Goal: Task Accomplishment & Management: Manage account settings

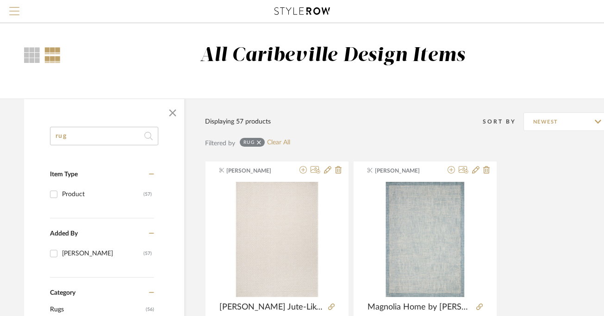
click at [14, 19] on span "Menu" at bounding box center [14, 14] width 10 height 14
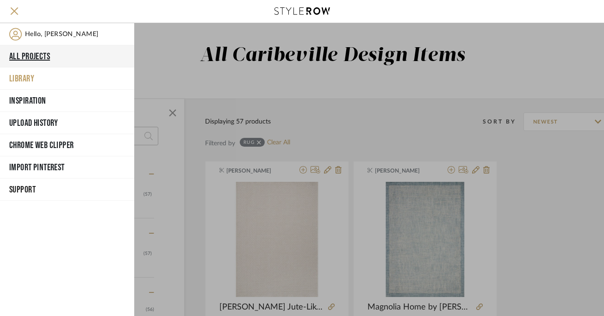
click at [42, 58] on button "All Projects" at bounding box center [67, 56] width 134 height 22
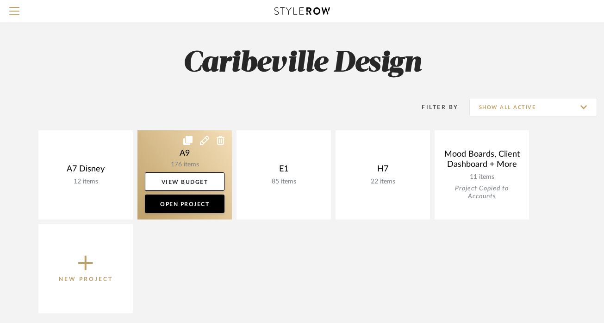
click at [177, 151] on link at bounding box center [184, 174] width 94 height 89
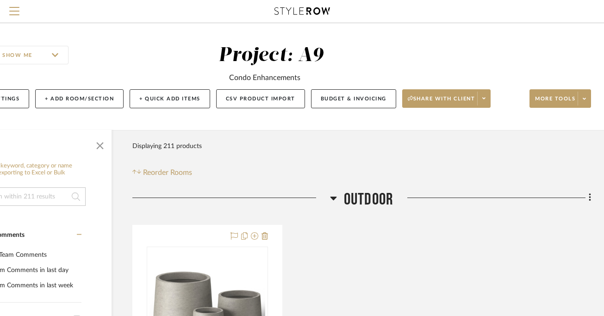
scroll to position [5, 62]
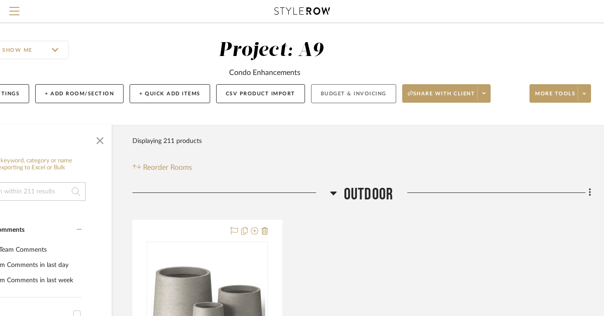
click at [342, 100] on button "Budget & Invoicing" at bounding box center [353, 93] width 85 height 19
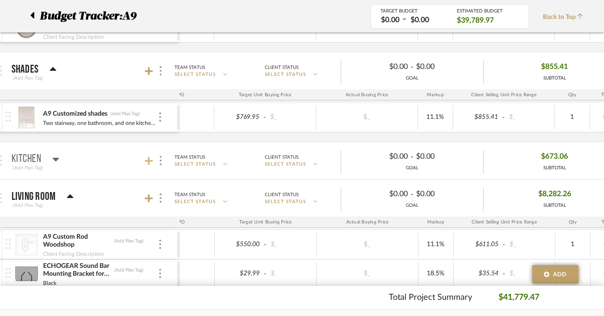
click at [150, 164] on icon at bounding box center [149, 160] width 8 height 9
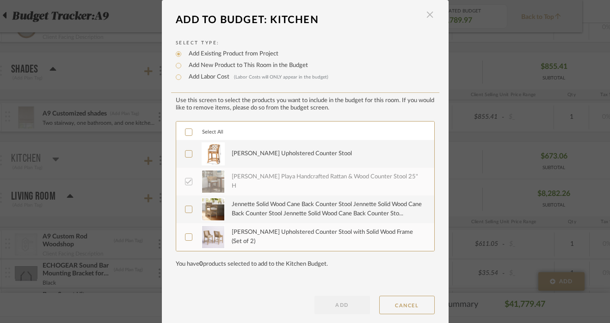
click at [429, 12] on span "button" at bounding box center [430, 15] width 19 height 19
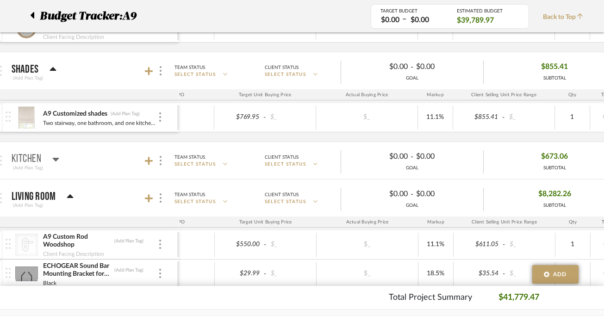
click at [56, 159] on icon at bounding box center [56, 160] width 6 height 4
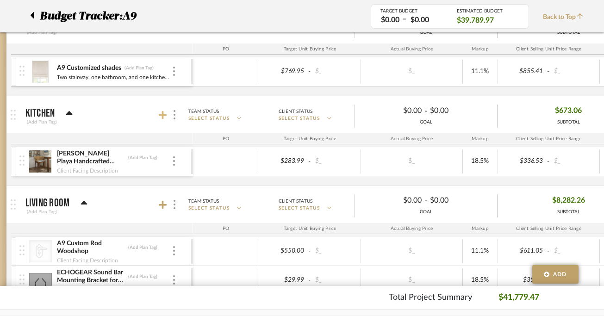
click at [160, 118] on icon at bounding box center [163, 115] width 8 height 9
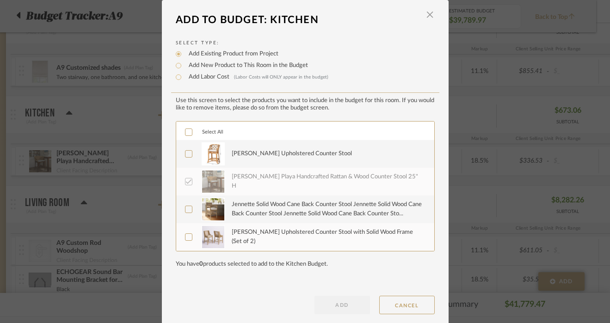
click at [205, 157] on img at bounding box center [213, 154] width 23 height 23
click at [209, 201] on img at bounding box center [213, 209] width 23 height 23
click at [222, 231] on div at bounding box center [213, 237] width 24 height 23
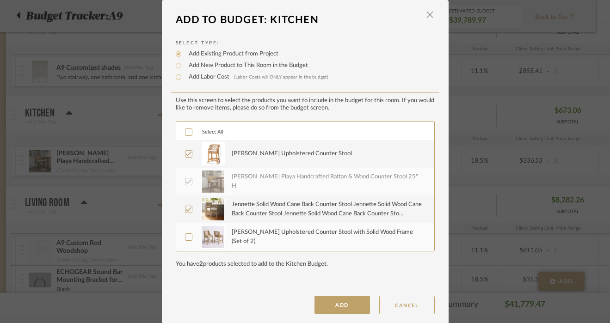
click at [326, 301] on button "ADD" at bounding box center [343, 305] width 56 height 19
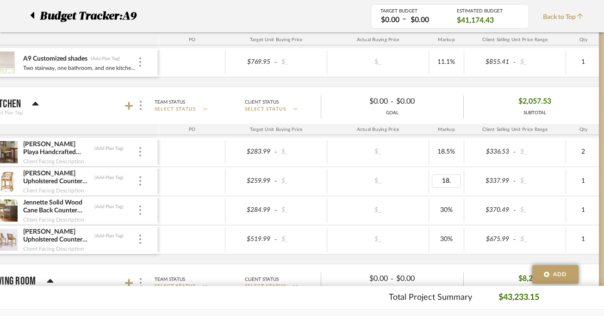
type input "18.5"
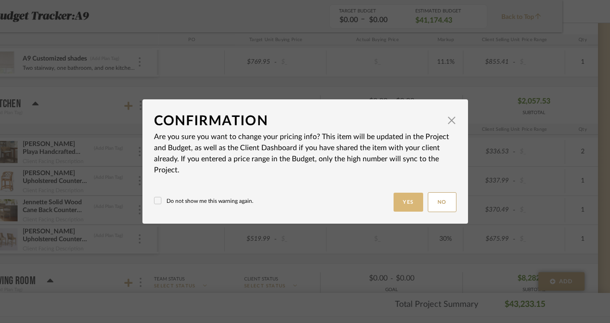
click at [400, 208] on button "Yes" at bounding box center [409, 202] width 30 height 19
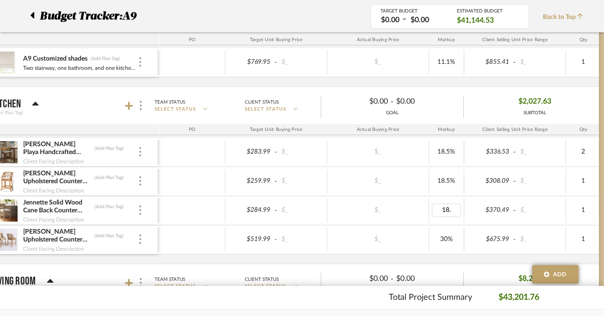
type input "18.5"
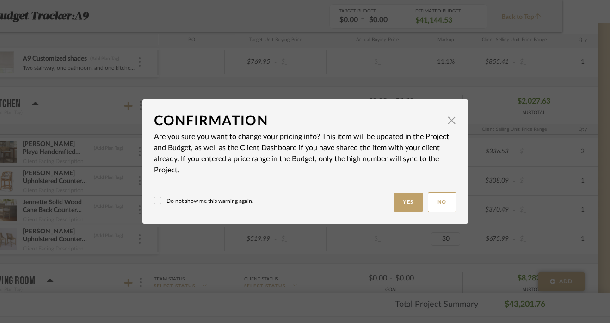
type input "30%"
click at [405, 204] on button "Yes" at bounding box center [409, 202] width 30 height 19
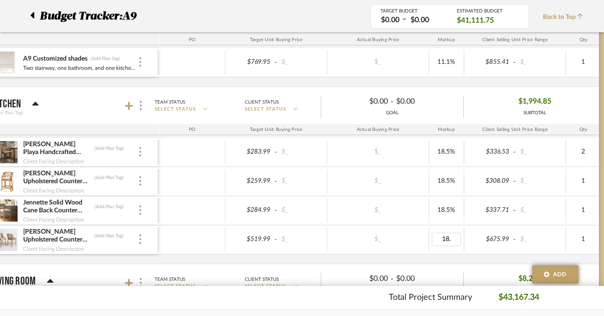
type input "18.5"
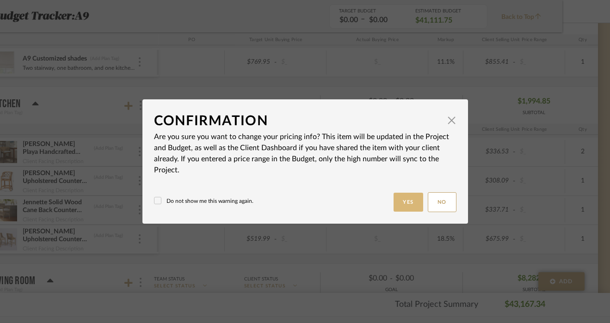
click at [406, 202] on button "Yes" at bounding box center [409, 202] width 30 height 19
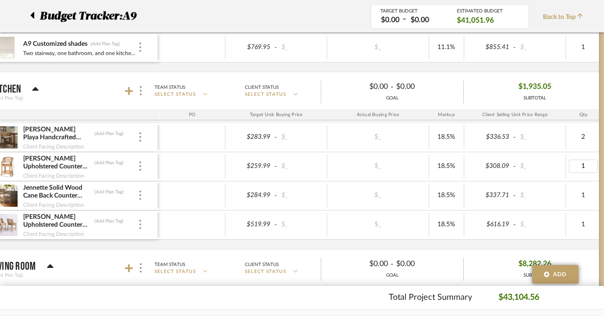
type input "2"
click at [580, 99] on div "$2,580.86 SUBTOTAL" at bounding box center [535, 91] width 142 height 22
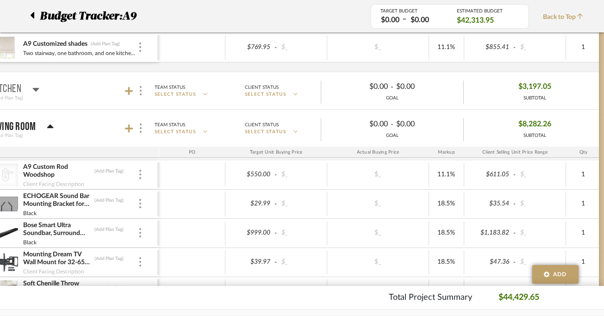
click at [47, 99] on mat-panel-title "Kitchen (Add Plan Tag)" at bounding box center [73, 91] width 163 height 23
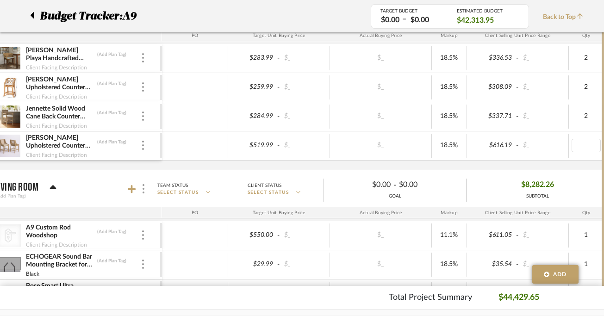
type input "1"
click at [416, 105] on div "$_" at bounding box center [381, 117] width 102 height 24
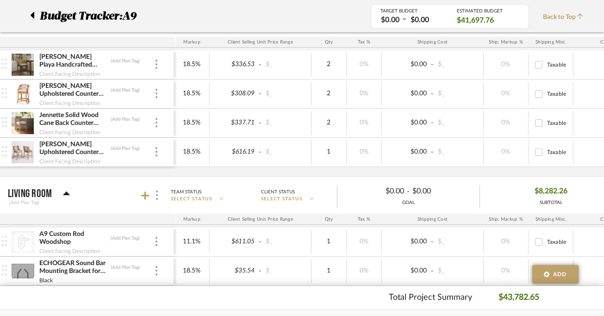
click at [23, 122] on img at bounding box center [23, 123] width 23 height 22
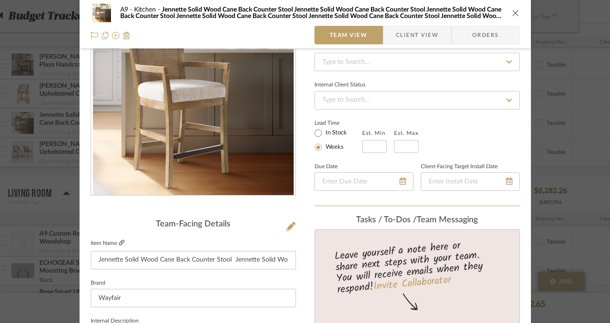
click at [119, 241] on icon at bounding box center [122, 243] width 6 height 6
click at [512, 14] on icon "close" at bounding box center [515, 12] width 7 height 7
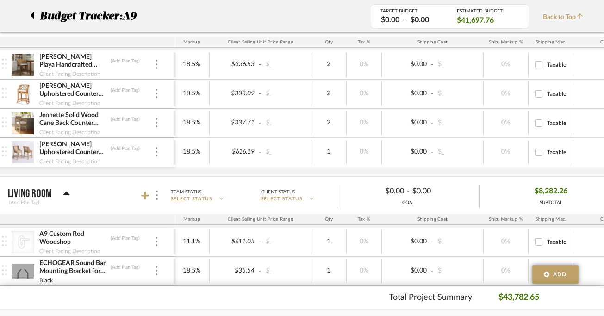
click at [25, 62] on img at bounding box center [23, 65] width 23 height 22
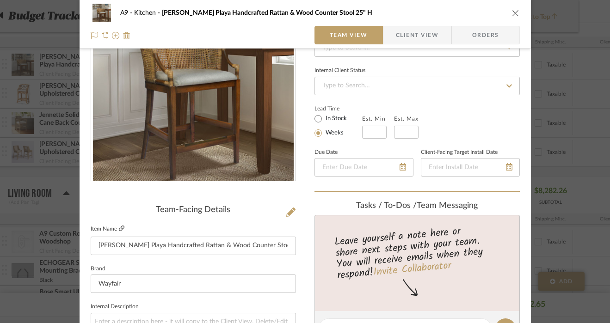
click at [119, 226] on icon at bounding box center [122, 229] width 6 height 6
click at [512, 12] on button "close" at bounding box center [516, 13] width 8 height 8
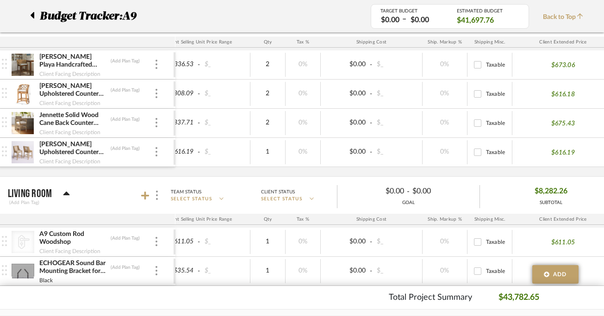
click at [27, 91] on img at bounding box center [23, 94] width 23 height 22
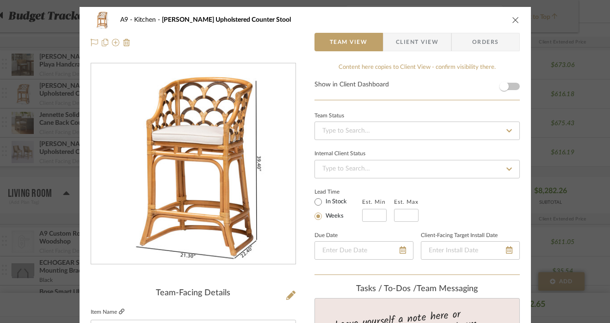
click at [119, 312] on icon at bounding box center [122, 312] width 6 height 6
click at [514, 20] on icon "close" at bounding box center [515, 19] width 7 height 7
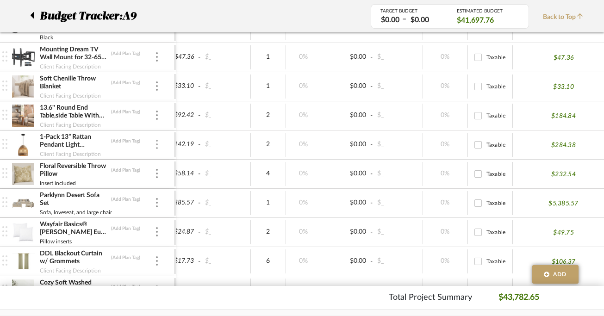
click at [156, 143] on img at bounding box center [157, 144] width 2 height 9
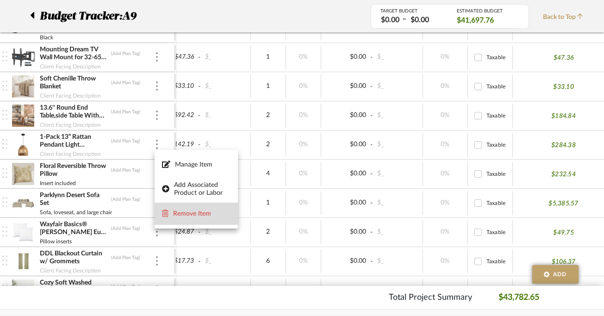
click at [171, 217] on span "Remove Item" at bounding box center [196, 214] width 68 height 9
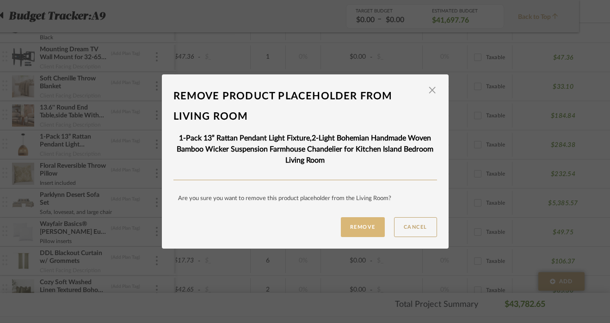
click at [354, 222] on button "Remove" at bounding box center [363, 227] width 44 height 20
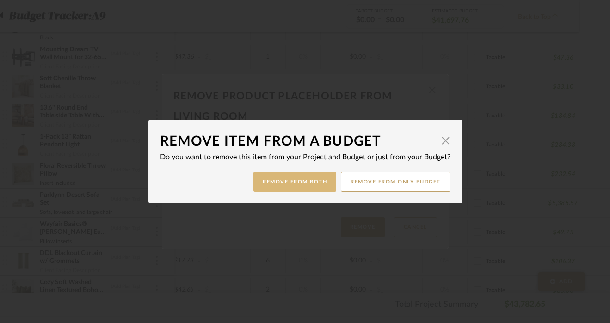
click at [314, 183] on button "Remove from Both" at bounding box center [295, 182] width 83 height 20
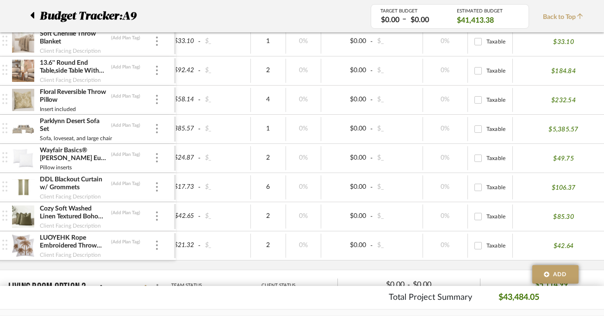
scroll to position [728, 31]
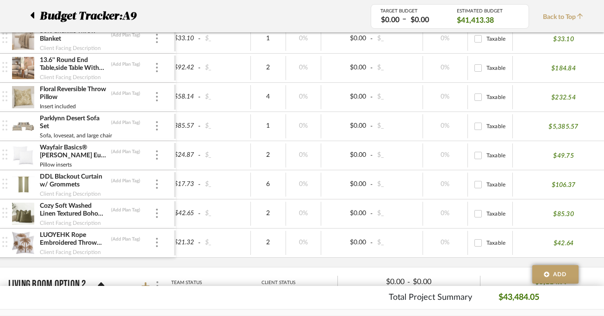
click at [159, 128] on div "Parklynn Desert Sofa Set (Add Plan Tag) Sofa, loveseat, and large chair" at bounding box center [88, 126] width 172 height 29
click at [156, 125] on img at bounding box center [157, 125] width 2 height 9
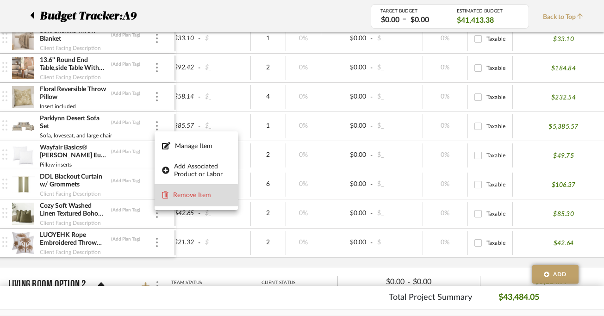
click at [193, 199] on span "Remove Item" at bounding box center [196, 195] width 68 height 9
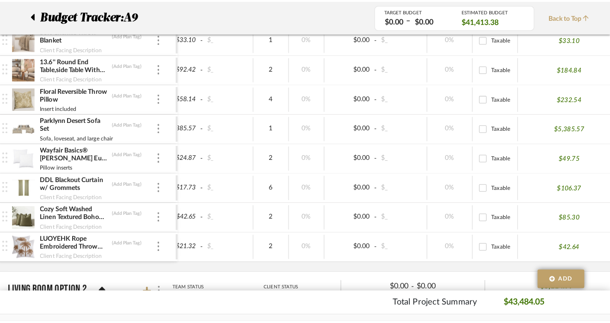
scroll to position [0, 0]
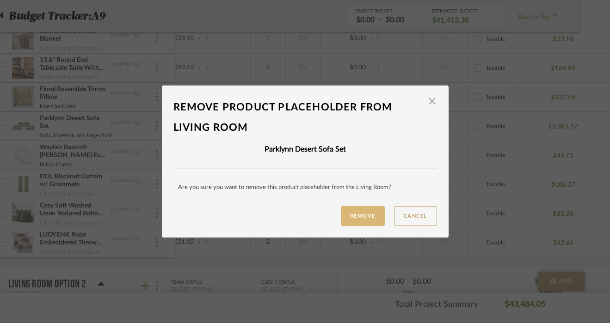
click at [360, 220] on button "Remove" at bounding box center [363, 216] width 44 height 20
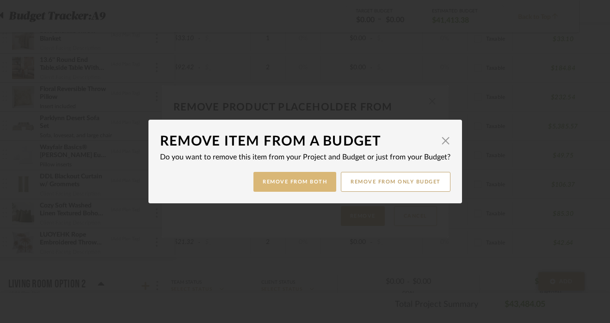
click at [307, 181] on button "Remove from Both" at bounding box center [295, 182] width 83 height 20
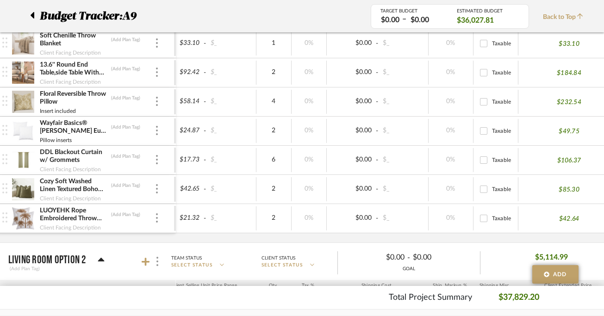
scroll to position [0, 318]
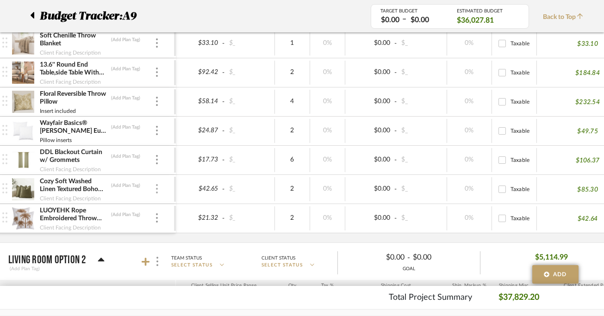
click at [158, 192] on div at bounding box center [157, 189] width 5 height 10
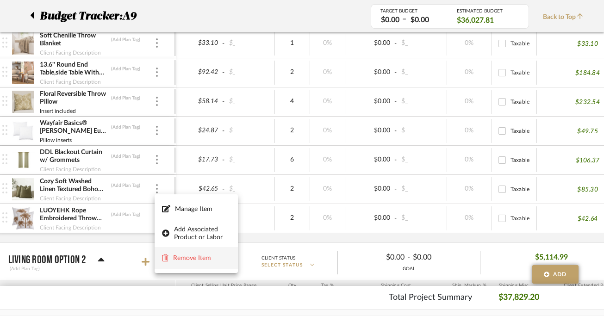
click at [178, 255] on span "Remove Item" at bounding box center [201, 259] width 57 height 8
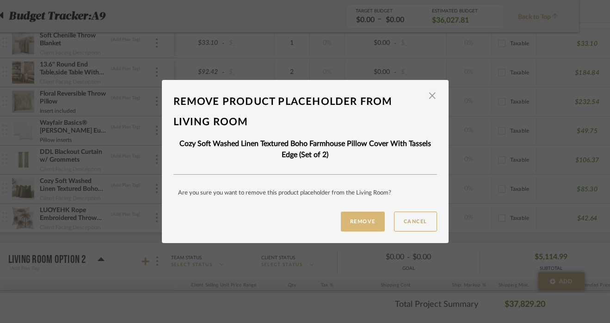
click at [360, 222] on button "Remove" at bounding box center [363, 222] width 44 height 20
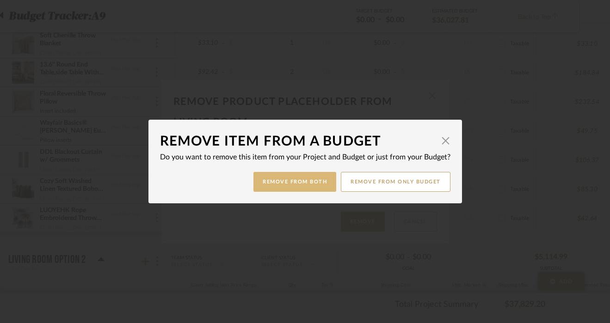
click at [283, 182] on button "Remove from Both" at bounding box center [295, 182] width 83 height 20
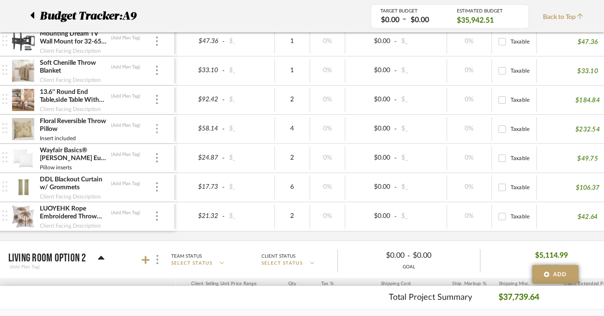
click at [155, 129] on div at bounding box center [157, 129] width 5 height 10
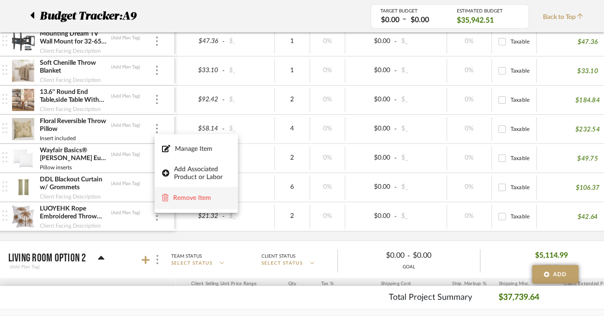
click at [191, 196] on span "Remove Item" at bounding box center [201, 198] width 57 height 8
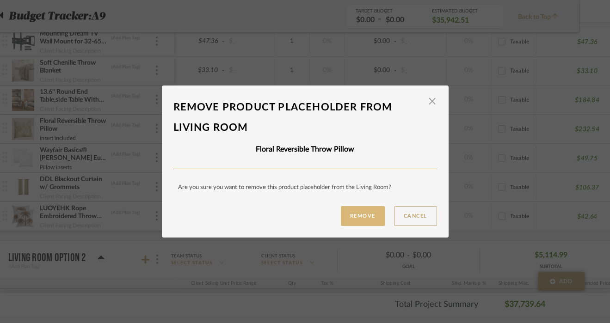
click at [360, 220] on button "Remove" at bounding box center [363, 216] width 44 height 20
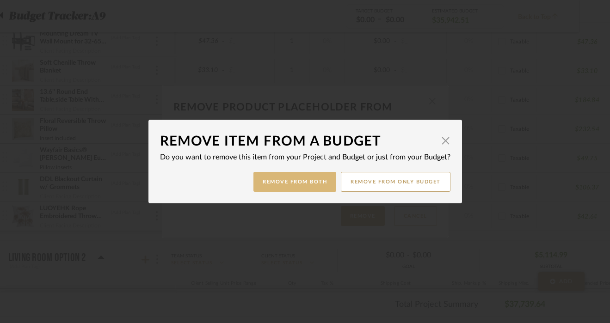
click at [265, 190] on button "Remove from Both" at bounding box center [295, 182] width 83 height 20
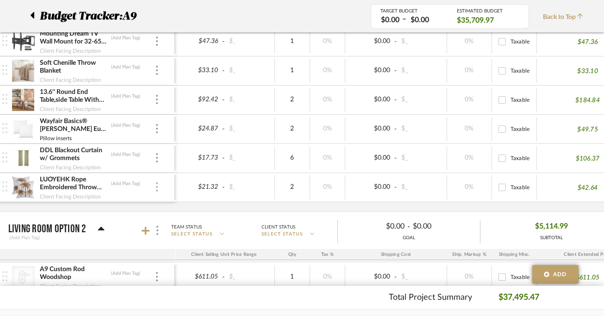
click at [158, 190] on div at bounding box center [157, 187] width 5 height 10
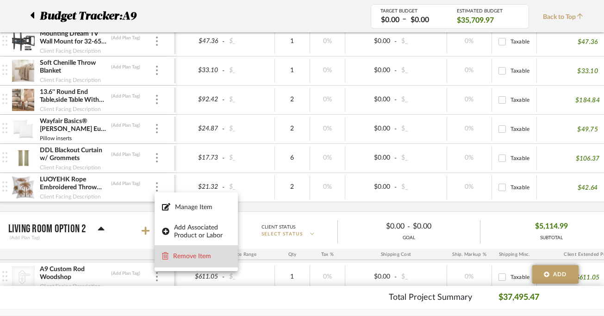
click at [178, 250] on button "Remove Item" at bounding box center [196, 256] width 83 height 22
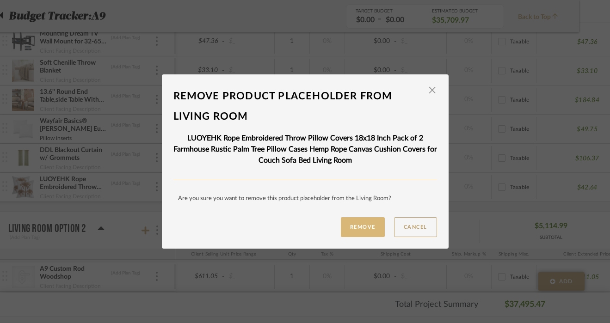
click at [361, 229] on button "Remove" at bounding box center [363, 227] width 44 height 20
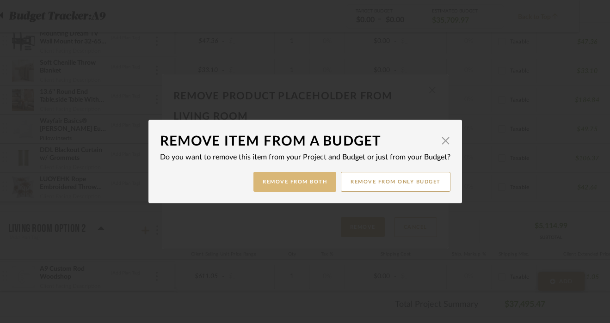
click at [296, 186] on button "Remove from Both" at bounding box center [295, 182] width 83 height 20
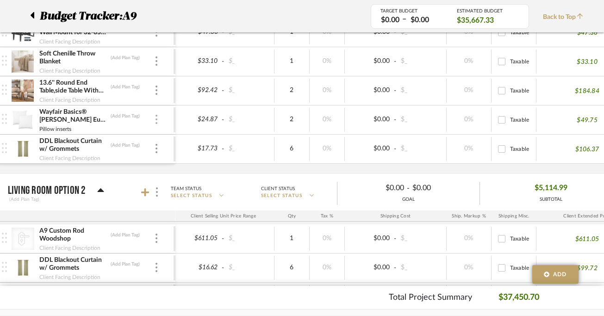
click at [157, 116] on div at bounding box center [156, 120] width 5 height 10
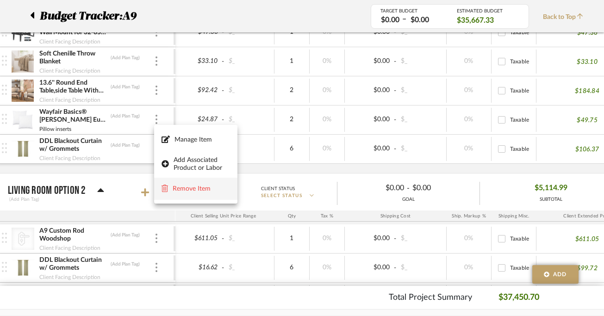
click at [184, 185] on span "Remove Item" at bounding box center [201, 189] width 57 height 8
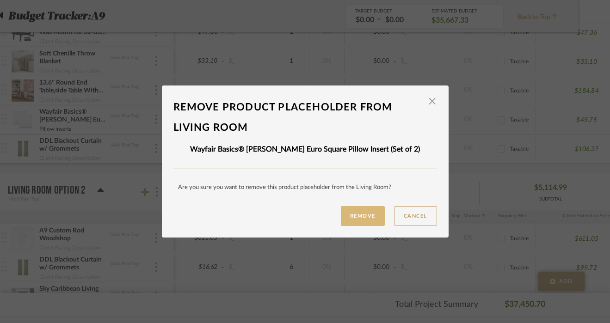
click at [352, 223] on button "Remove" at bounding box center [363, 216] width 44 height 20
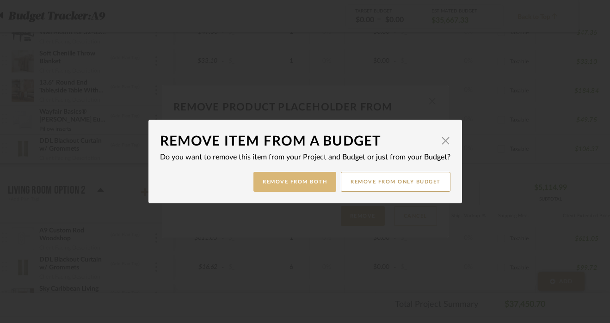
click at [287, 178] on button "Remove from Both" at bounding box center [295, 182] width 83 height 20
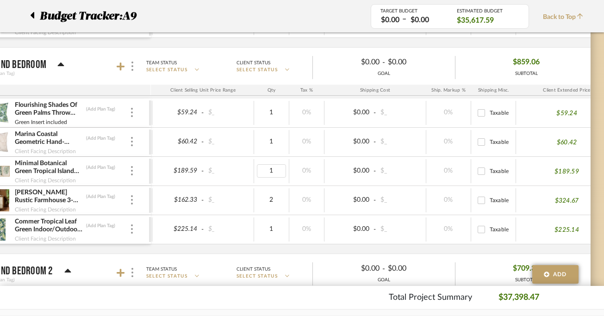
scroll to position [0, 335]
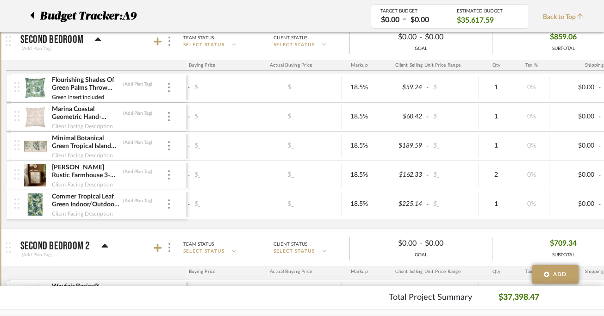
click at [162, 43] on div at bounding box center [164, 41] width 20 height 12
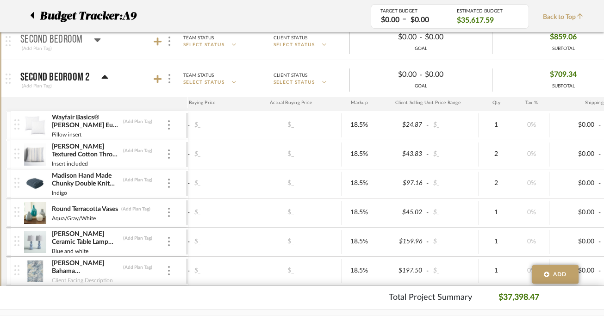
click at [162, 43] on div at bounding box center [164, 41] width 20 height 12
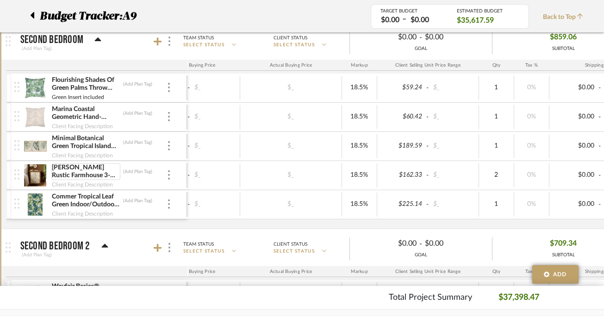
scroll to position [1738, 19]
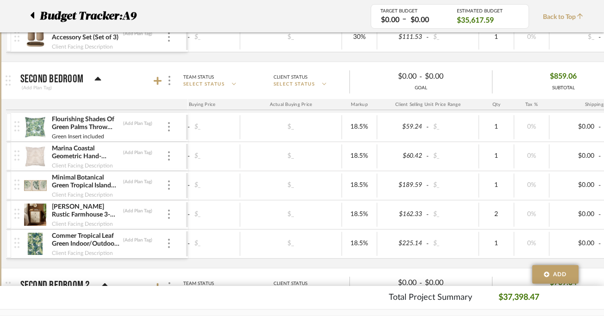
click at [101, 81] on mat-panel-title "Second Bedroom (Add Plan Tag)" at bounding box center [101, 80] width 163 height 23
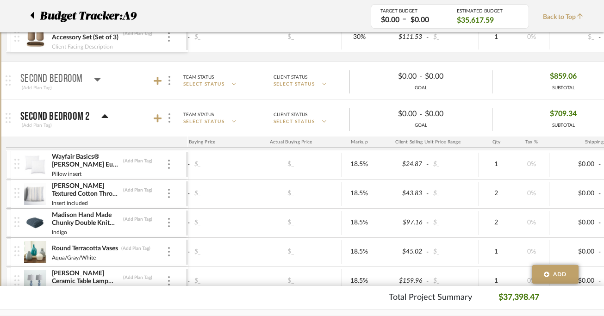
click at [98, 80] on icon at bounding box center [97, 79] width 7 height 11
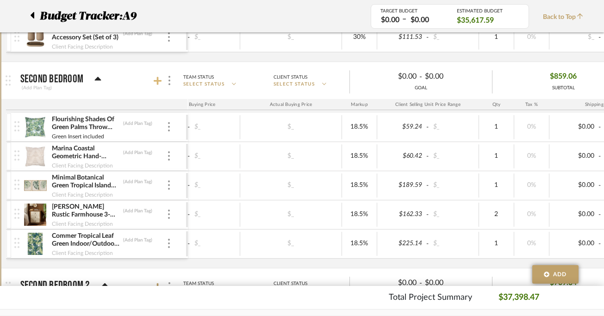
click at [158, 83] on icon at bounding box center [158, 81] width 8 height 8
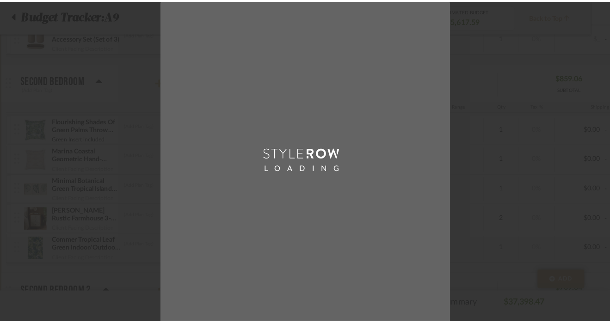
scroll to position [0, 0]
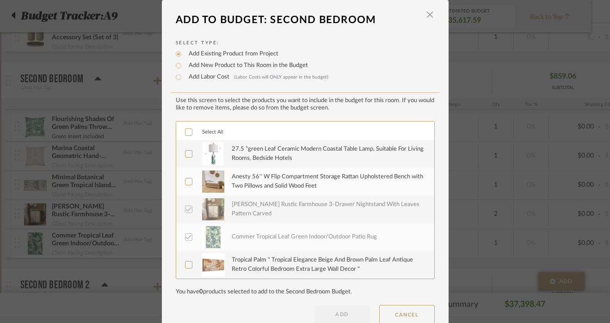
click at [232, 157] on div "27.5 "green Leaf Ceramic Modern Coastal Table Lamp, Suitable For Living Rooms, …" at bounding box center [328, 154] width 192 height 18
click at [337, 316] on button "ADD" at bounding box center [343, 314] width 56 height 19
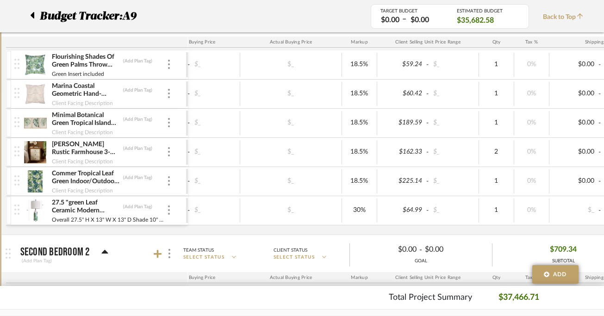
scroll to position [1805, 19]
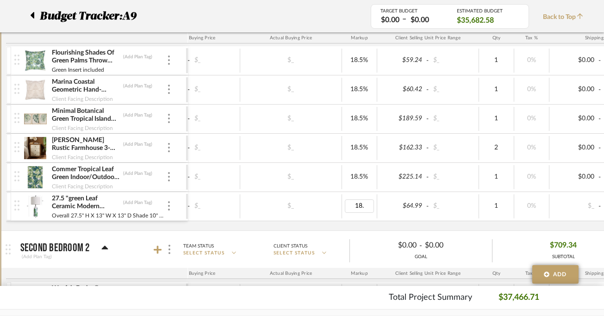
type input "18.5"
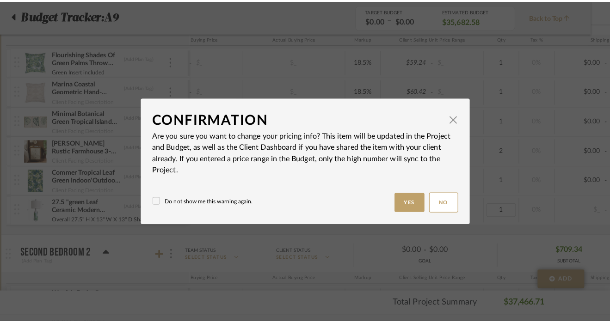
scroll to position [0, 0]
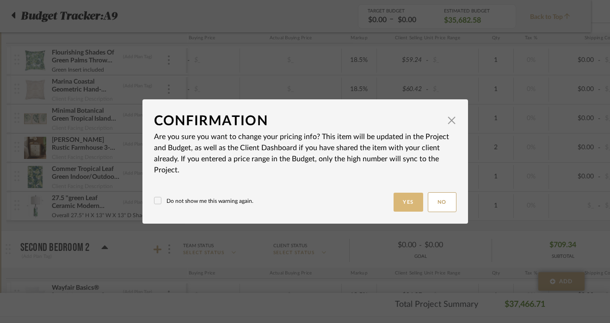
click at [412, 198] on button "Yes" at bounding box center [409, 202] width 30 height 19
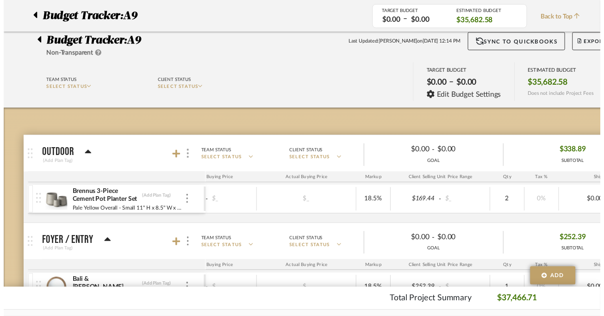
scroll to position [1805, 19]
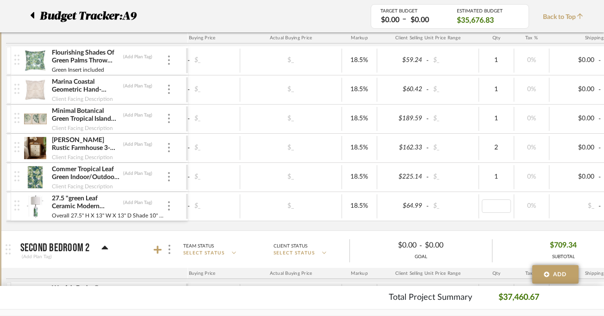
type input "2"
click at [470, 228] on div "Flourishing Shades Of Green Palms Throw Pillow (Add Plan Tag) Green Insert incl…" at bounding box center [368, 138] width 957 height 184
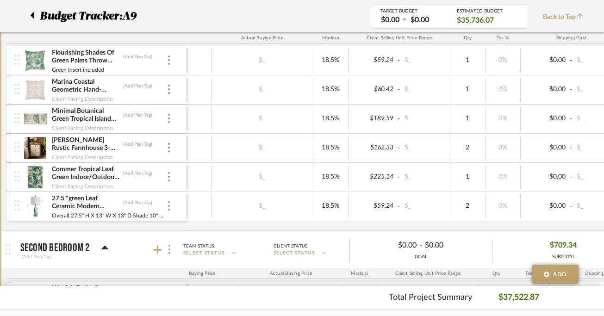
scroll to position [0, 178]
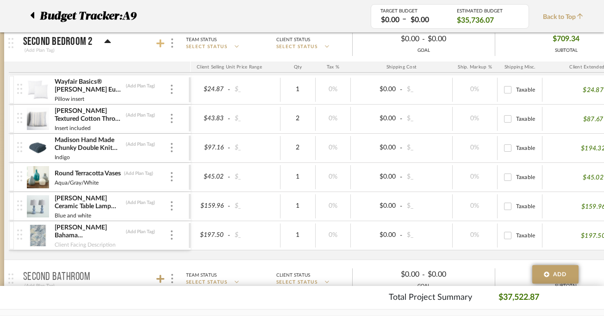
click at [161, 39] on icon at bounding box center [160, 43] width 8 height 9
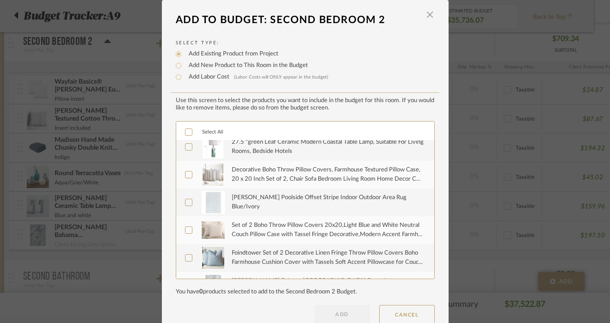
click at [217, 177] on img at bounding box center [213, 174] width 22 height 23
click at [213, 202] on img at bounding box center [213, 202] width 23 height 23
click at [203, 236] on img at bounding box center [213, 230] width 24 height 19
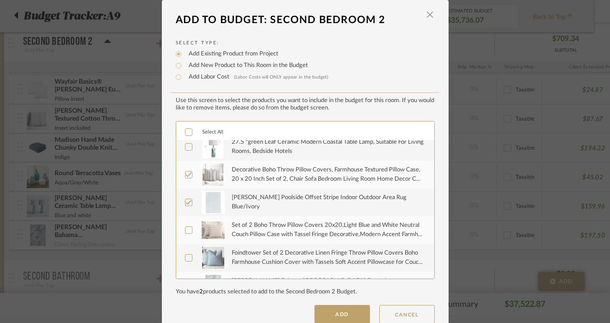
click at [202, 250] on img at bounding box center [213, 258] width 23 height 23
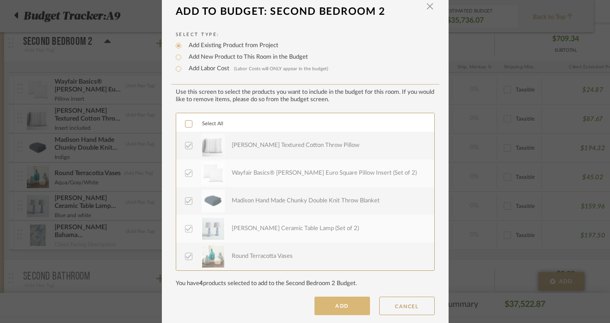
click at [330, 303] on button "ADD" at bounding box center [343, 306] width 56 height 19
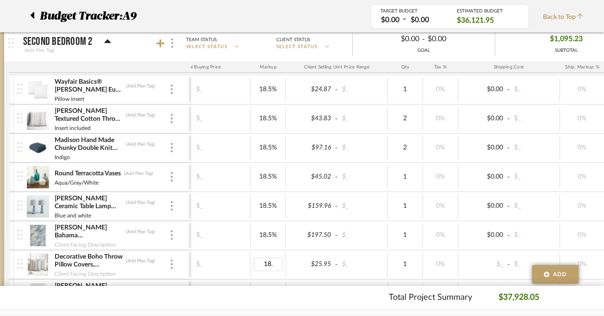
type input "18.5"
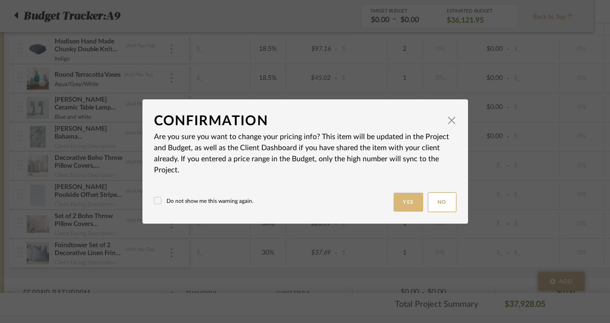
click at [404, 202] on button "Yes" at bounding box center [409, 202] width 30 height 19
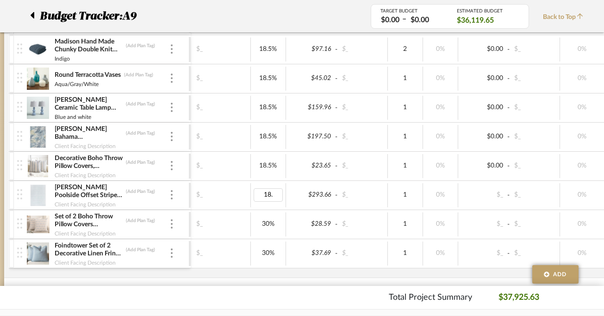
type input "18.5"
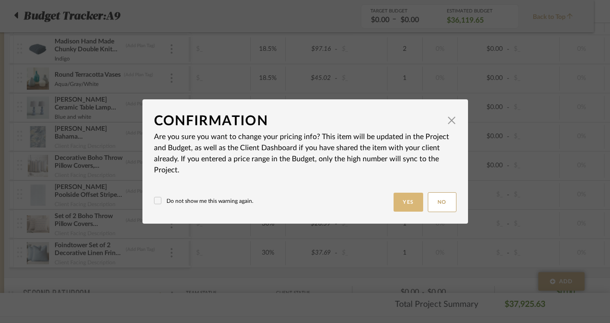
click at [394, 204] on button "Yes" at bounding box center [409, 202] width 30 height 19
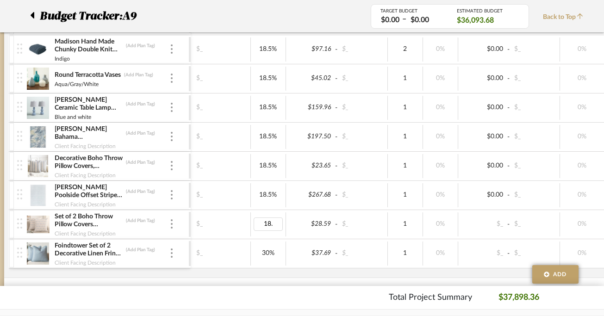
type input "18.5"
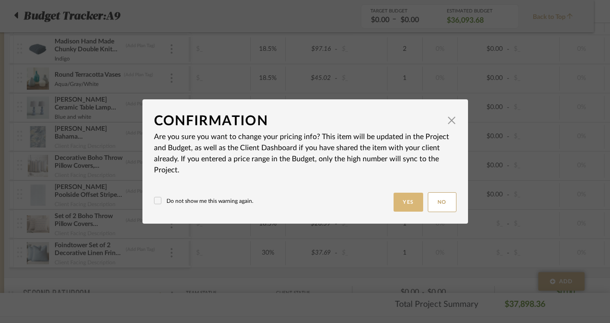
click at [407, 198] on button "Yes" at bounding box center [409, 202] width 30 height 19
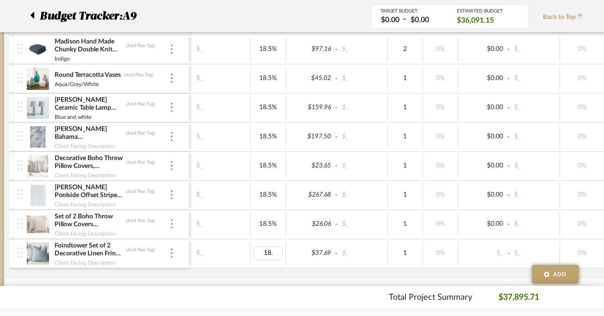
type input "18.5"
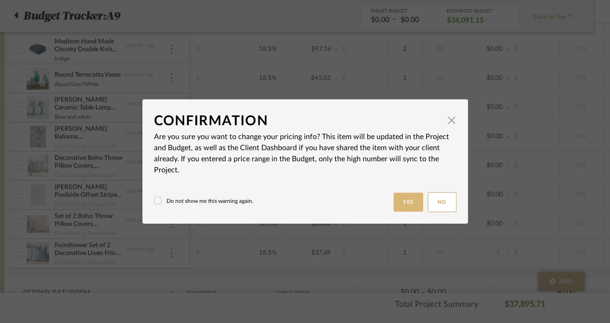
click at [401, 207] on button "Yes" at bounding box center [409, 202] width 30 height 19
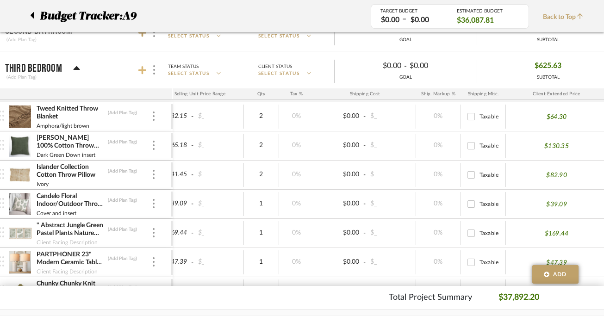
click at [145, 74] on icon at bounding box center [142, 70] width 8 height 9
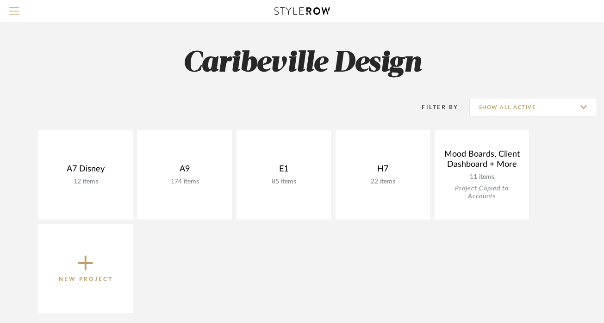
click at [17, 8] on span "Menu" at bounding box center [14, 7] width 10 height 1
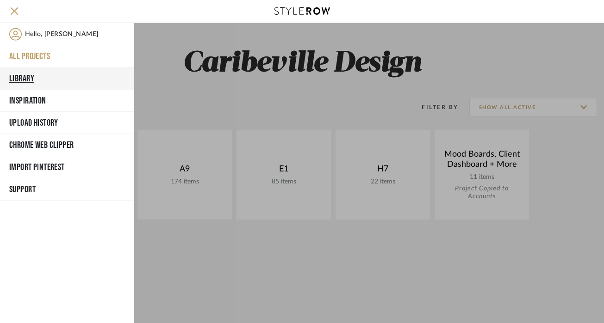
click at [45, 74] on button "Library" at bounding box center [67, 79] width 134 height 22
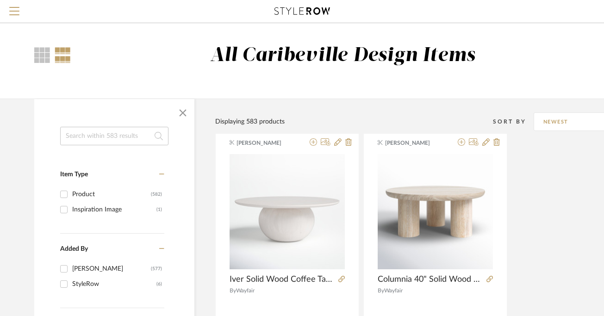
click at [141, 133] on input at bounding box center [114, 136] width 108 height 19
type input "lamp"
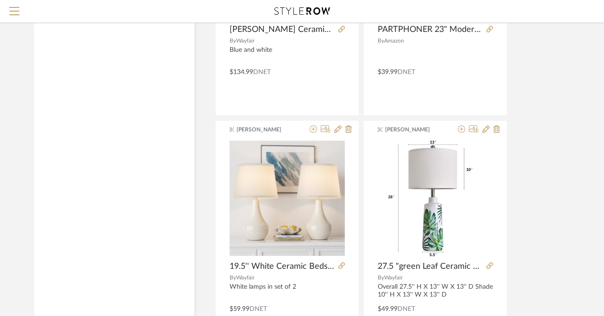
scroll to position [2645, 0]
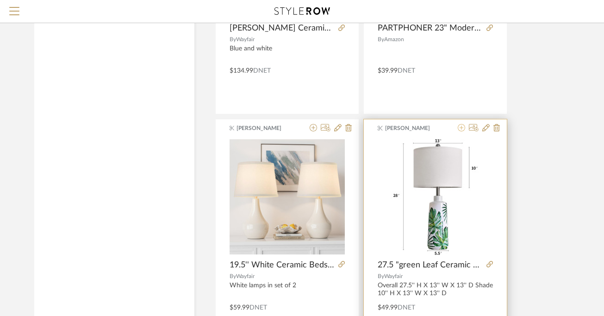
click at [462, 125] on icon at bounding box center [461, 127] width 7 height 7
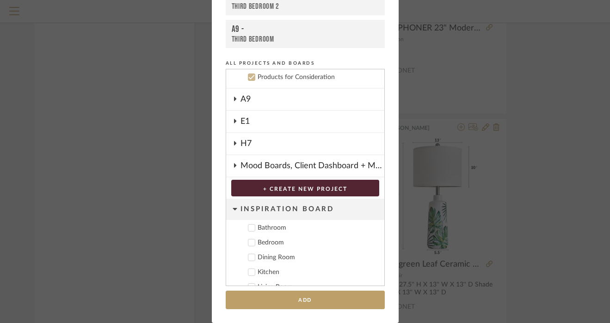
scroll to position [109, 0]
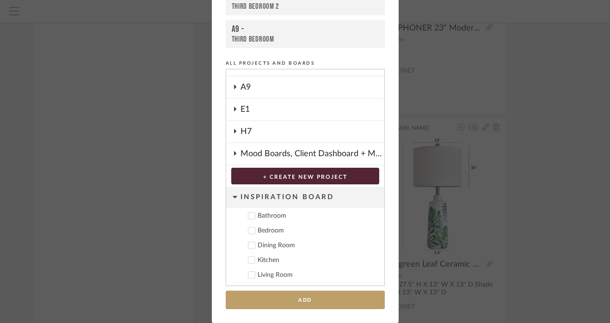
click at [297, 87] on div "A9" at bounding box center [313, 87] width 144 height 21
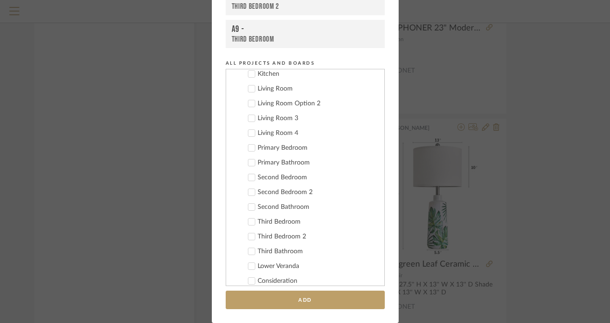
scroll to position [185, 0]
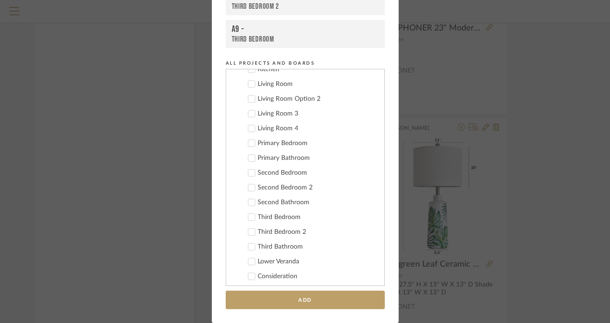
click at [282, 172] on div "Second Bedroom" at bounding box center [317, 173] width 119 height 8
click at [282, 188] on div "Second Bedroom 2" at bounding box center [317, 188] width 119 height 8
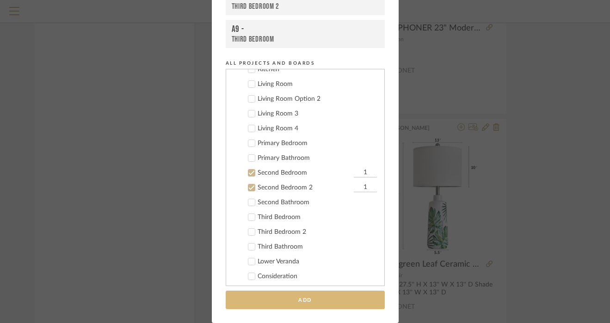
click at [288, 296] on button "Add" at bounding box center [305, 300] width 159 height 19
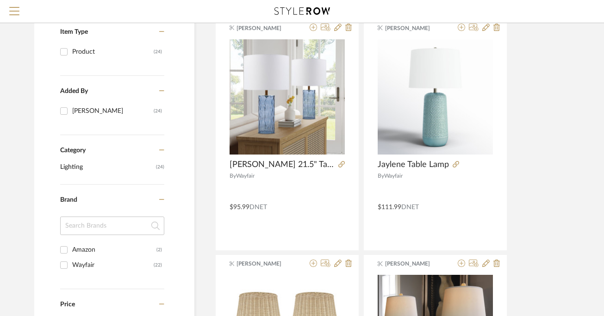
scroll to position [0, 0]
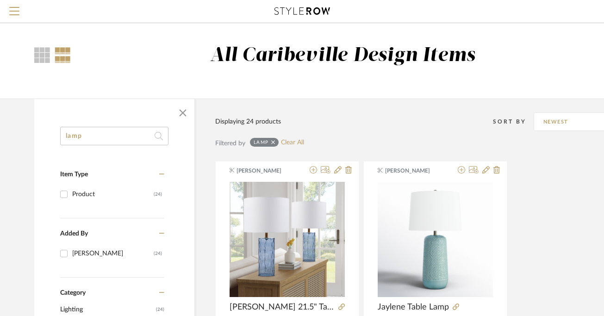
drag, startPoint x: 87, startPoint y: 138, endPoint x: 43, endPoint y: 138, distance: 44.0
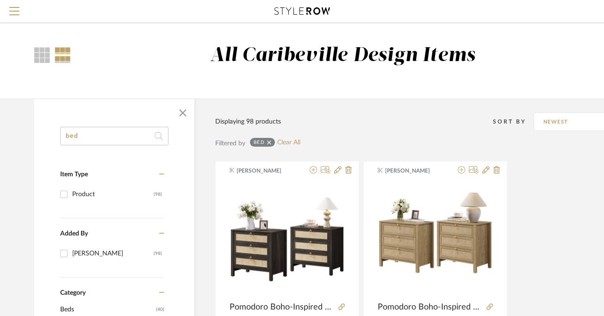
click at [147, 135] on input "bed" at bounding box center [114, 136] width 108 height 19
type input "b"
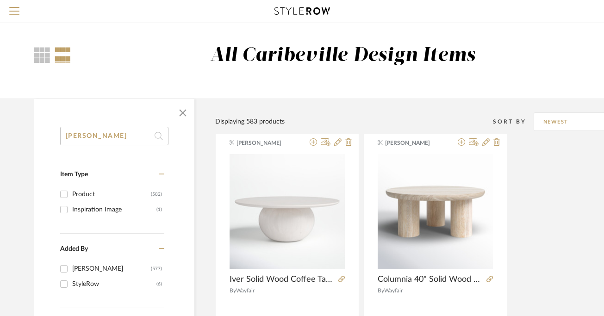
type input "Nellie"
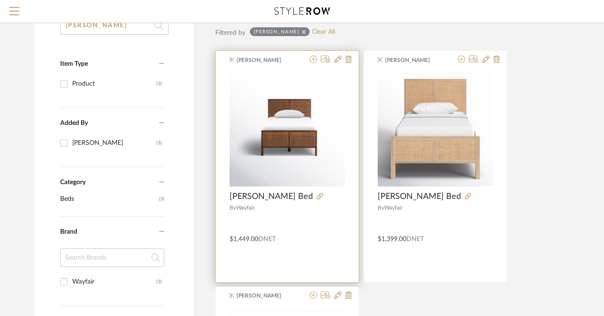
scroll to position [106, 0]
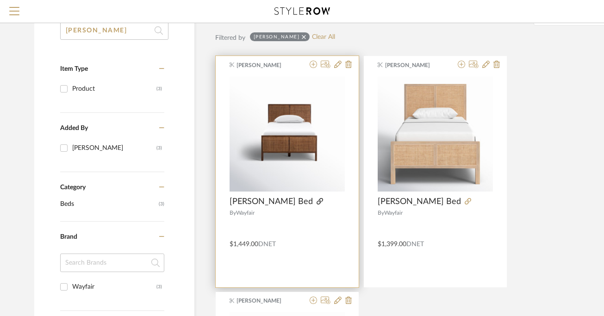
click at [317, 202] on icon at bounding box center [320, 201] width 6 height 6
